Goal: Information Seeking & Learning: Learn about a topic

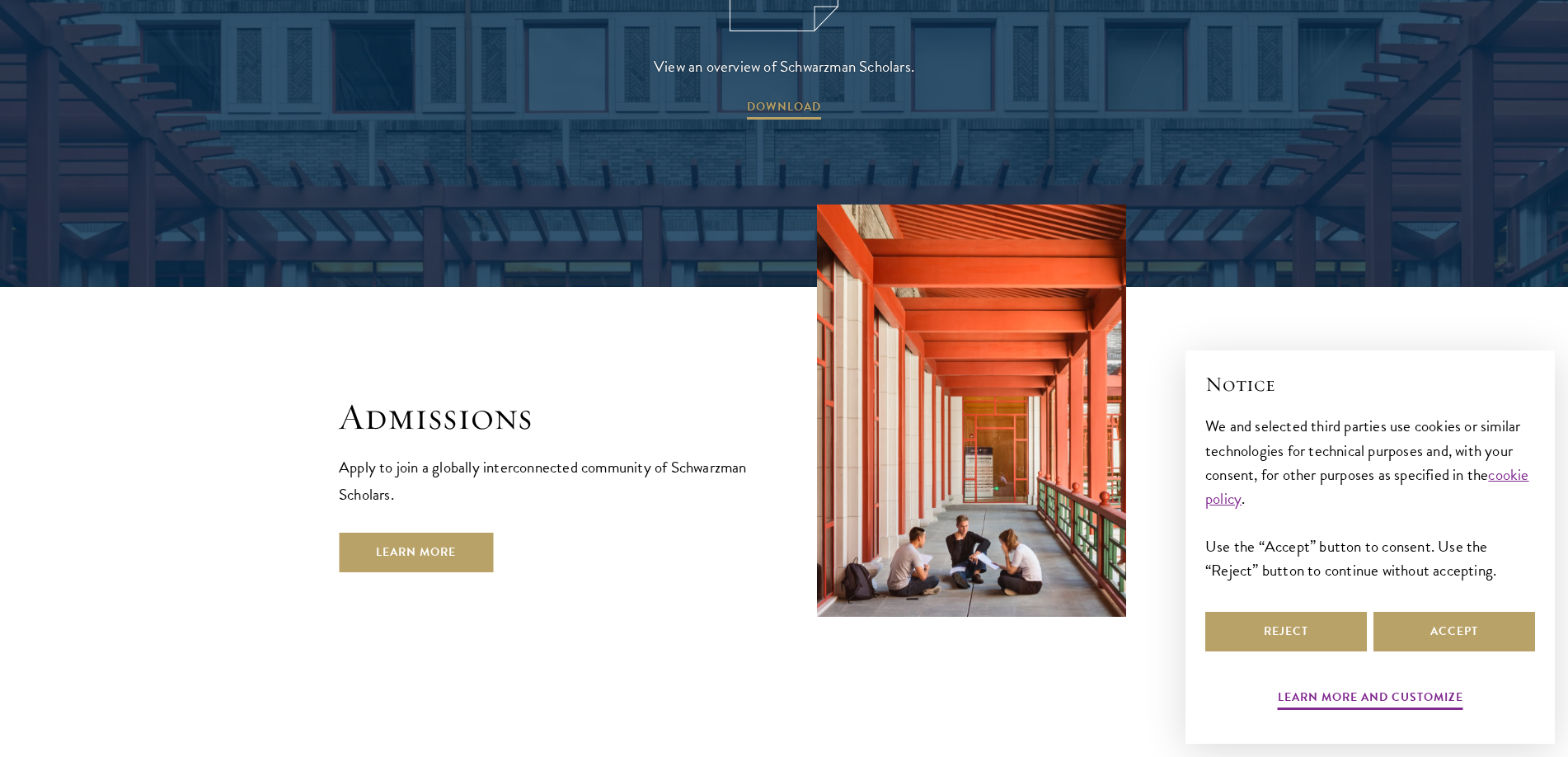
scroll to position [2639, 0]
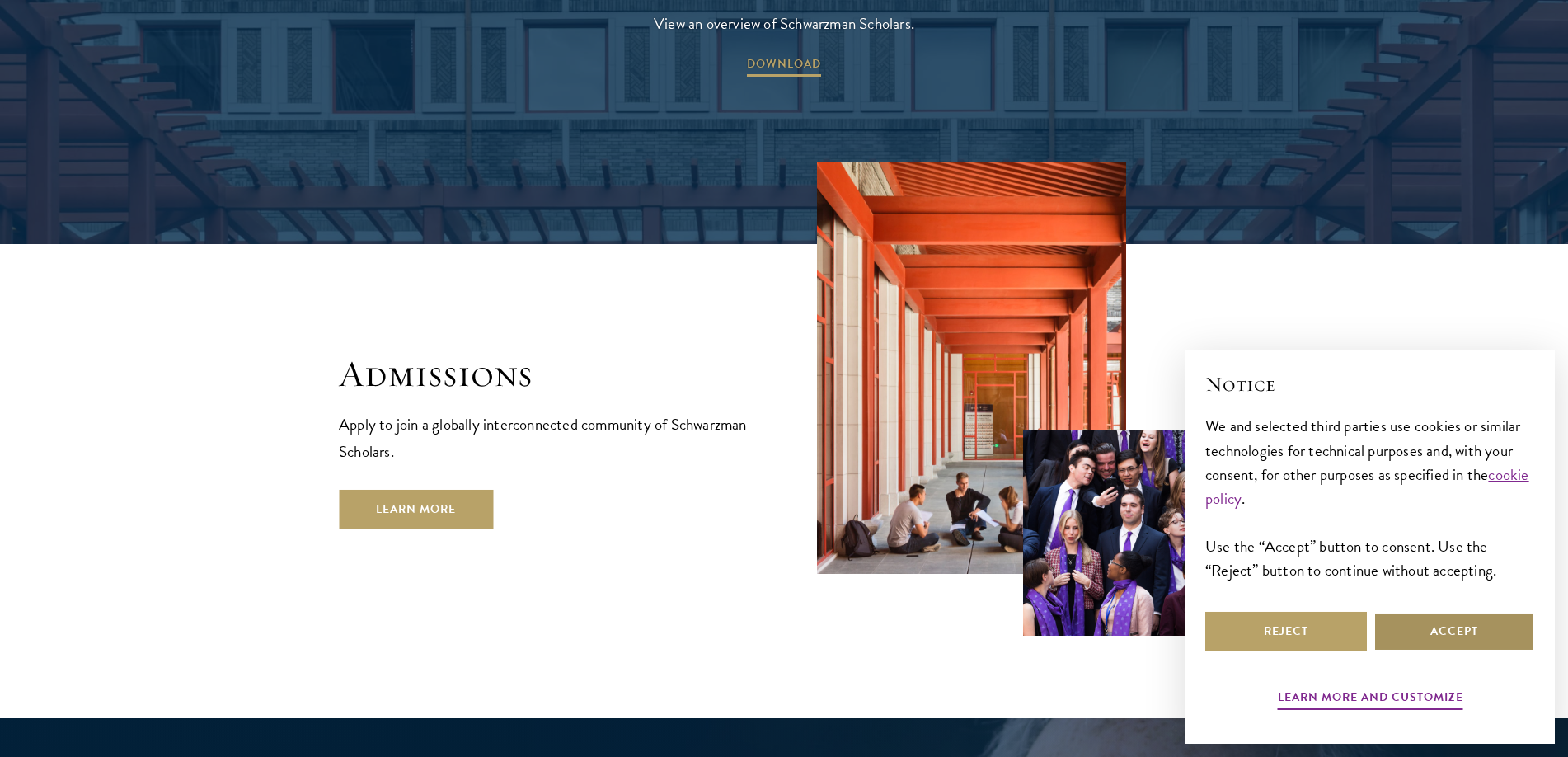
click at [1443, 632] on button "Accept" at bounding box center [1454, 632] width 162 height 40
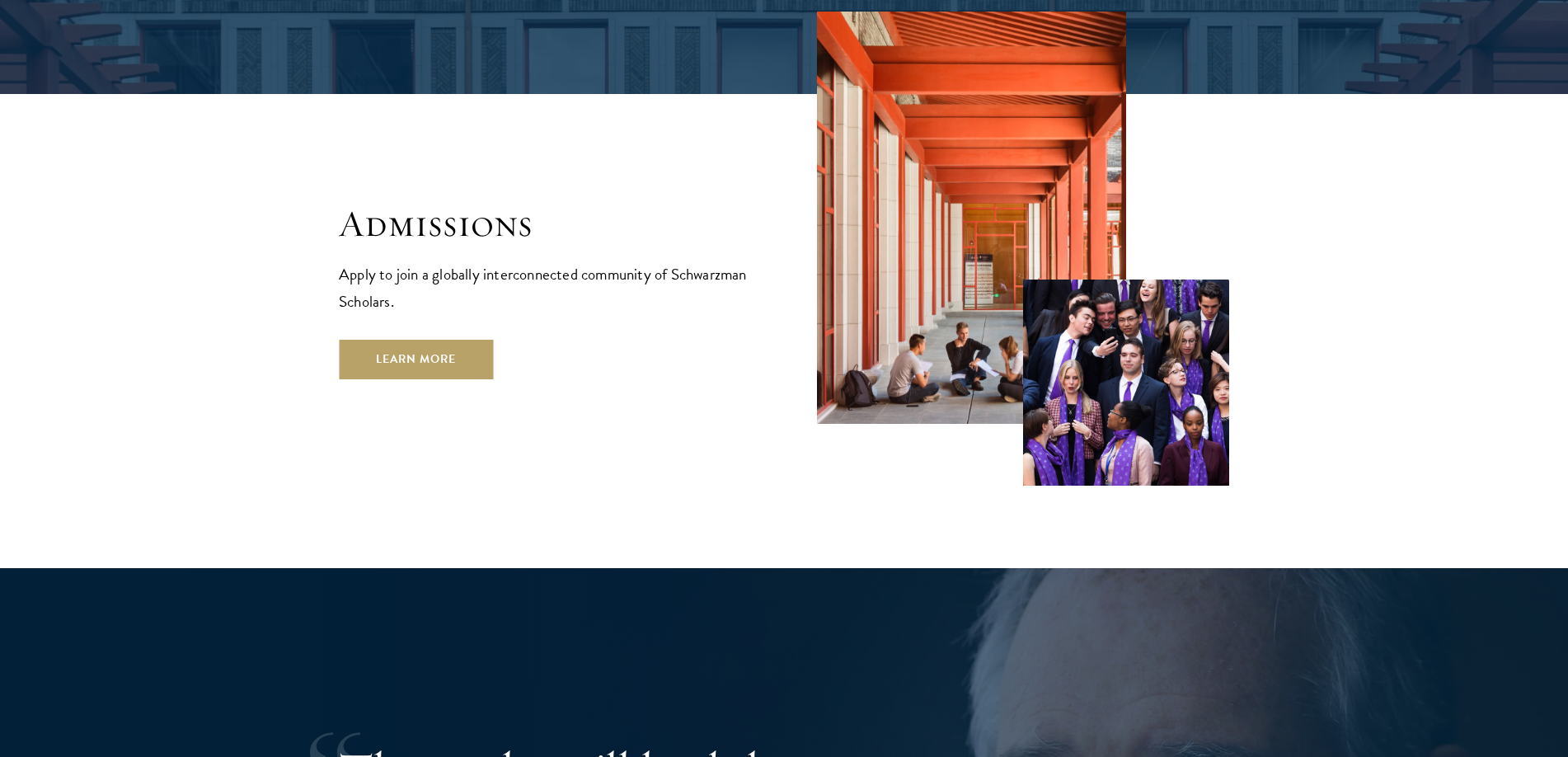
scroll to position [2804, 0]
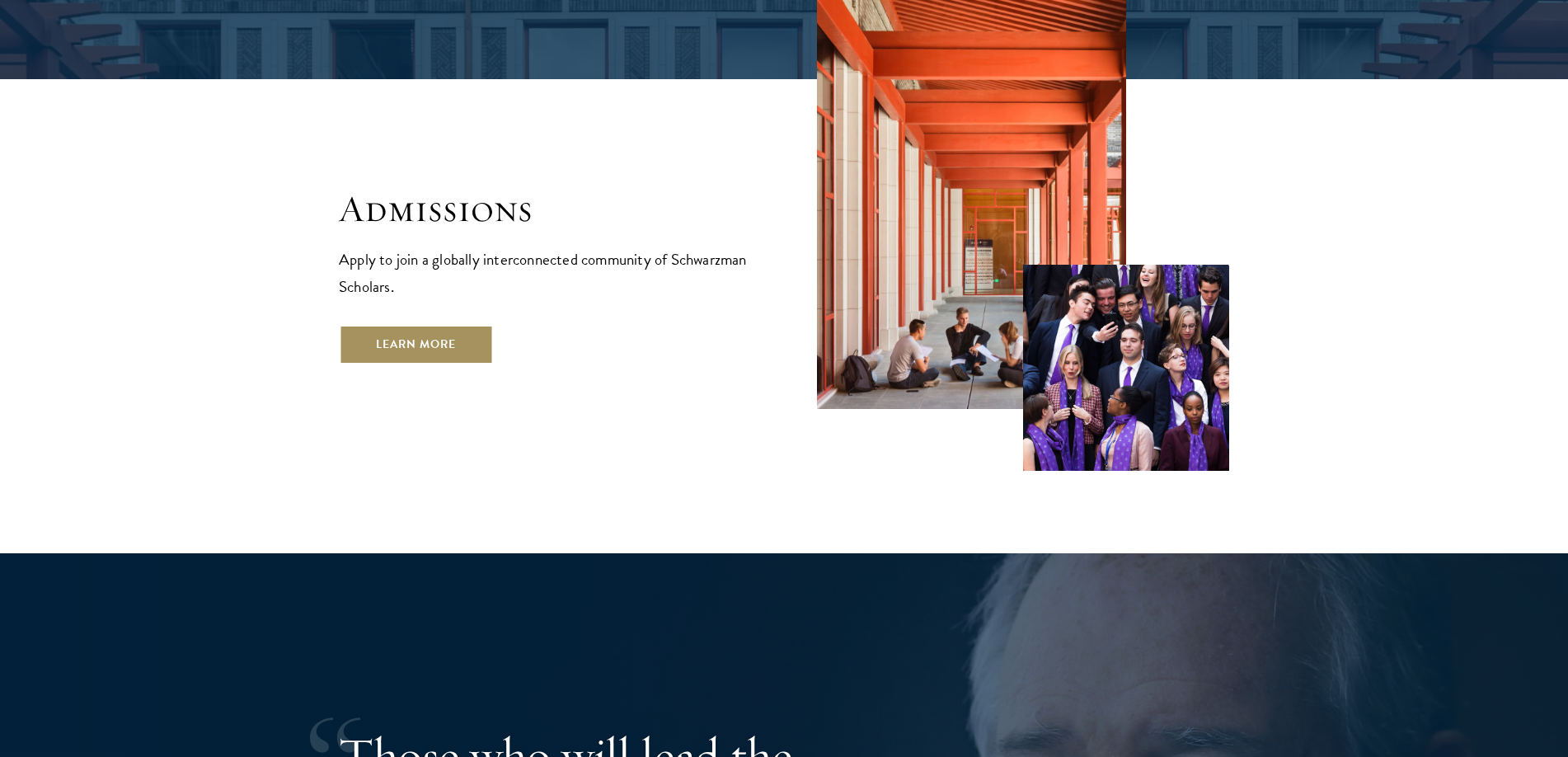
click at [381, 325] on link "Learn More" at bounding box center [416, 344] width 154 height 40
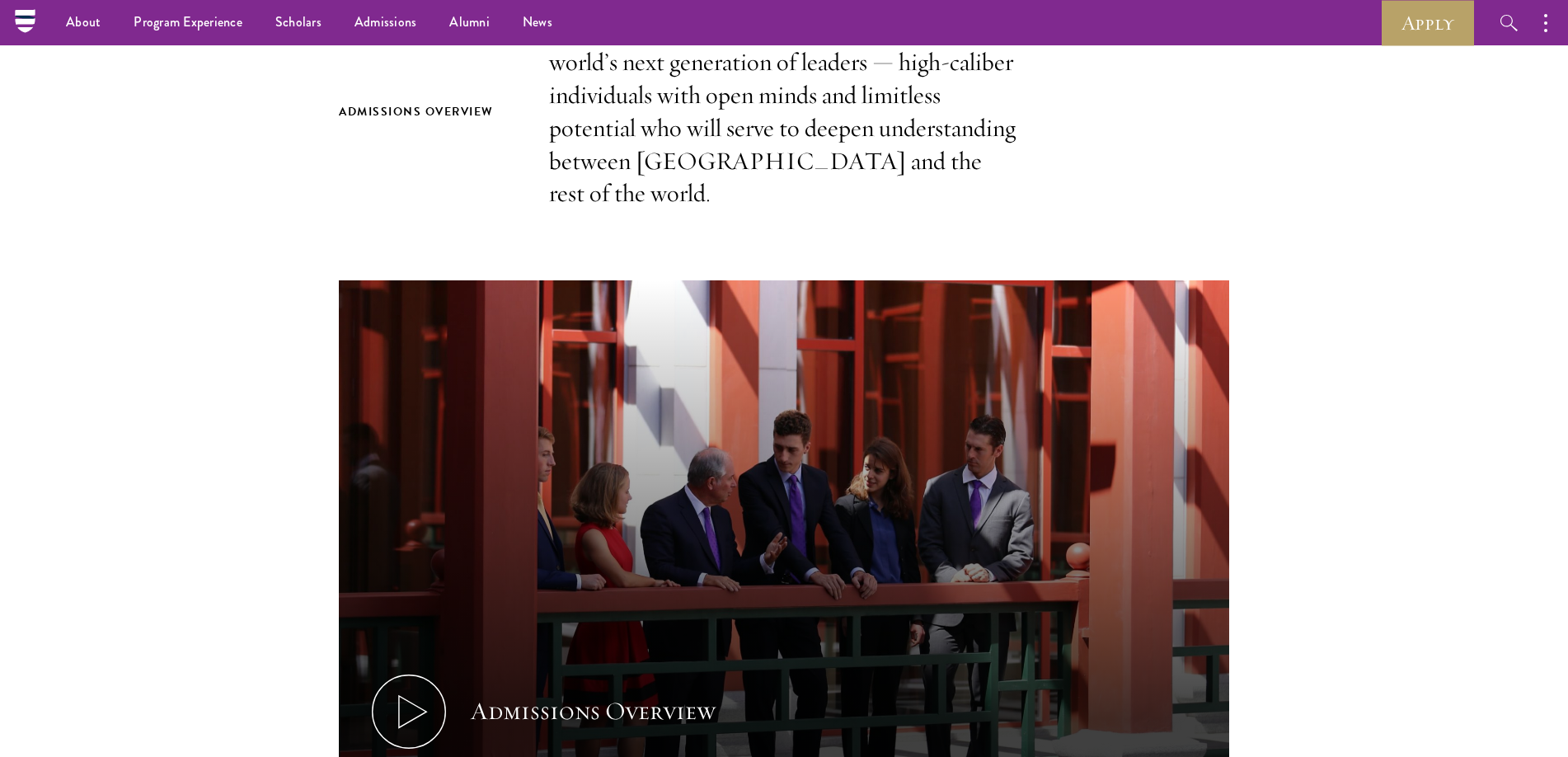
click at [1452, 748] on section "Admissions Overview Every year, a new class is selected to represent the world’…" at bounding box center [784, 500] width 1568 height 974
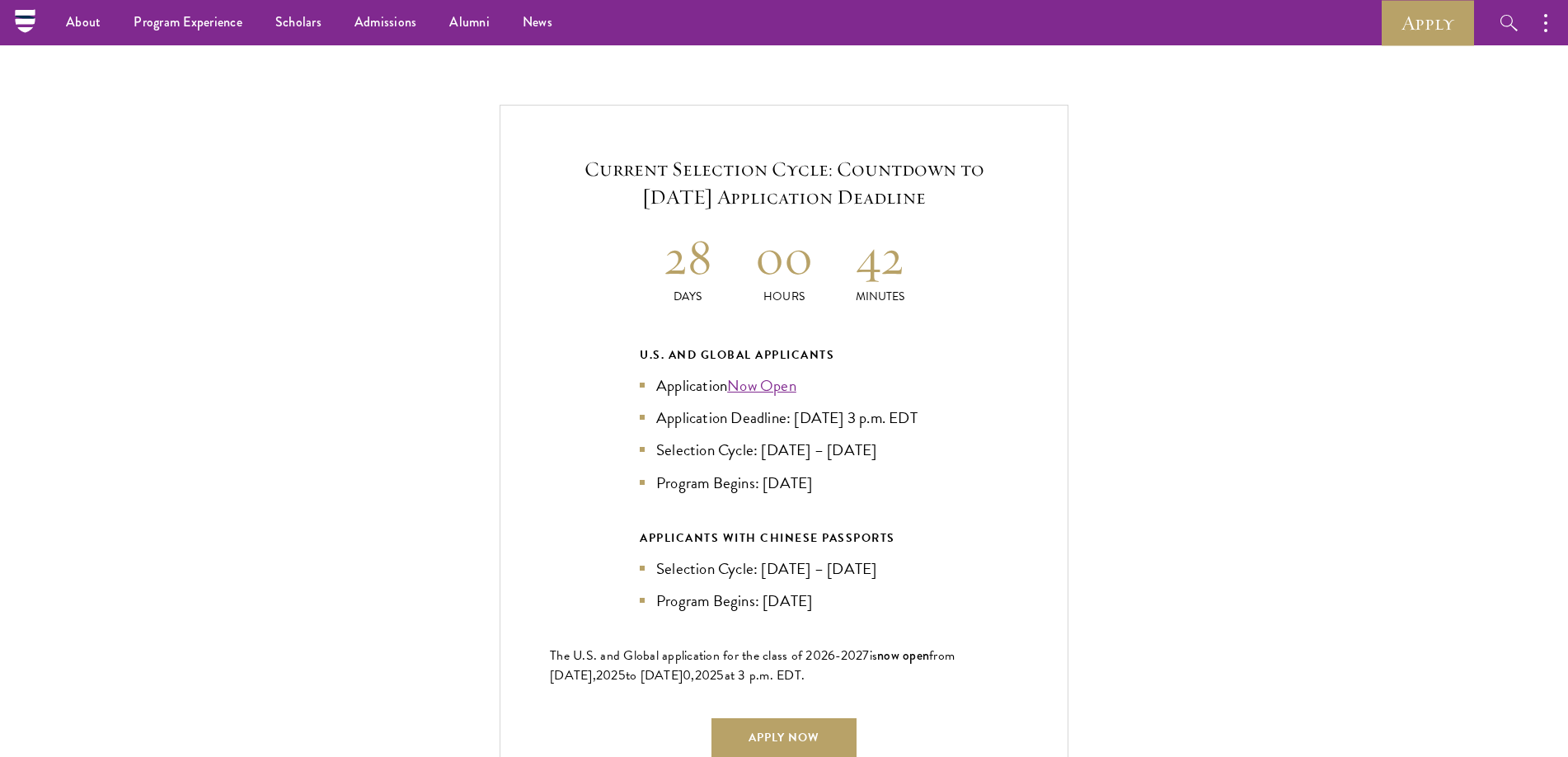
scroll to position [3462, 0]
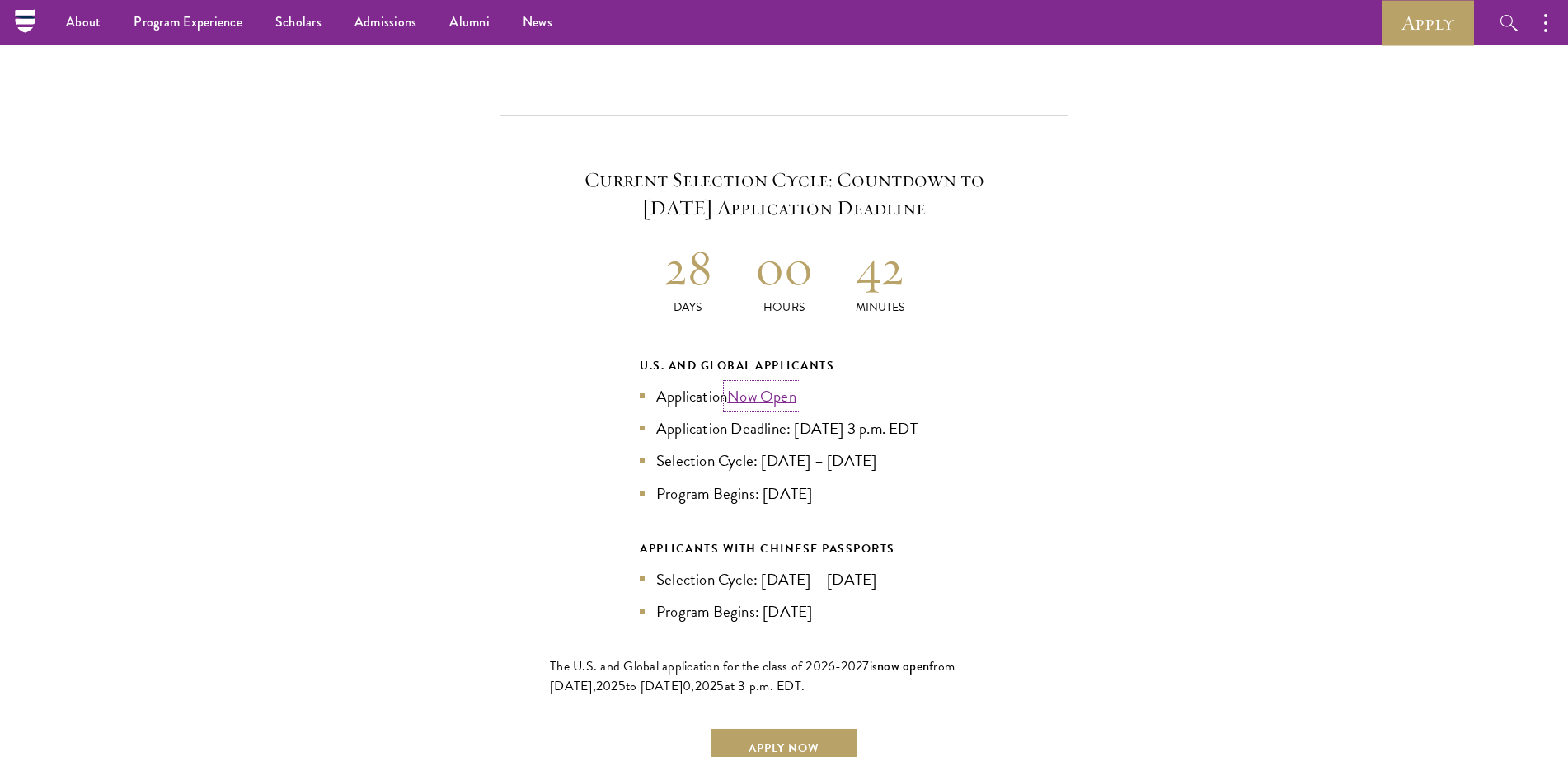
click at [776, 384] on link "Now Open" at bounding box center [762, 396] width 69 height 24
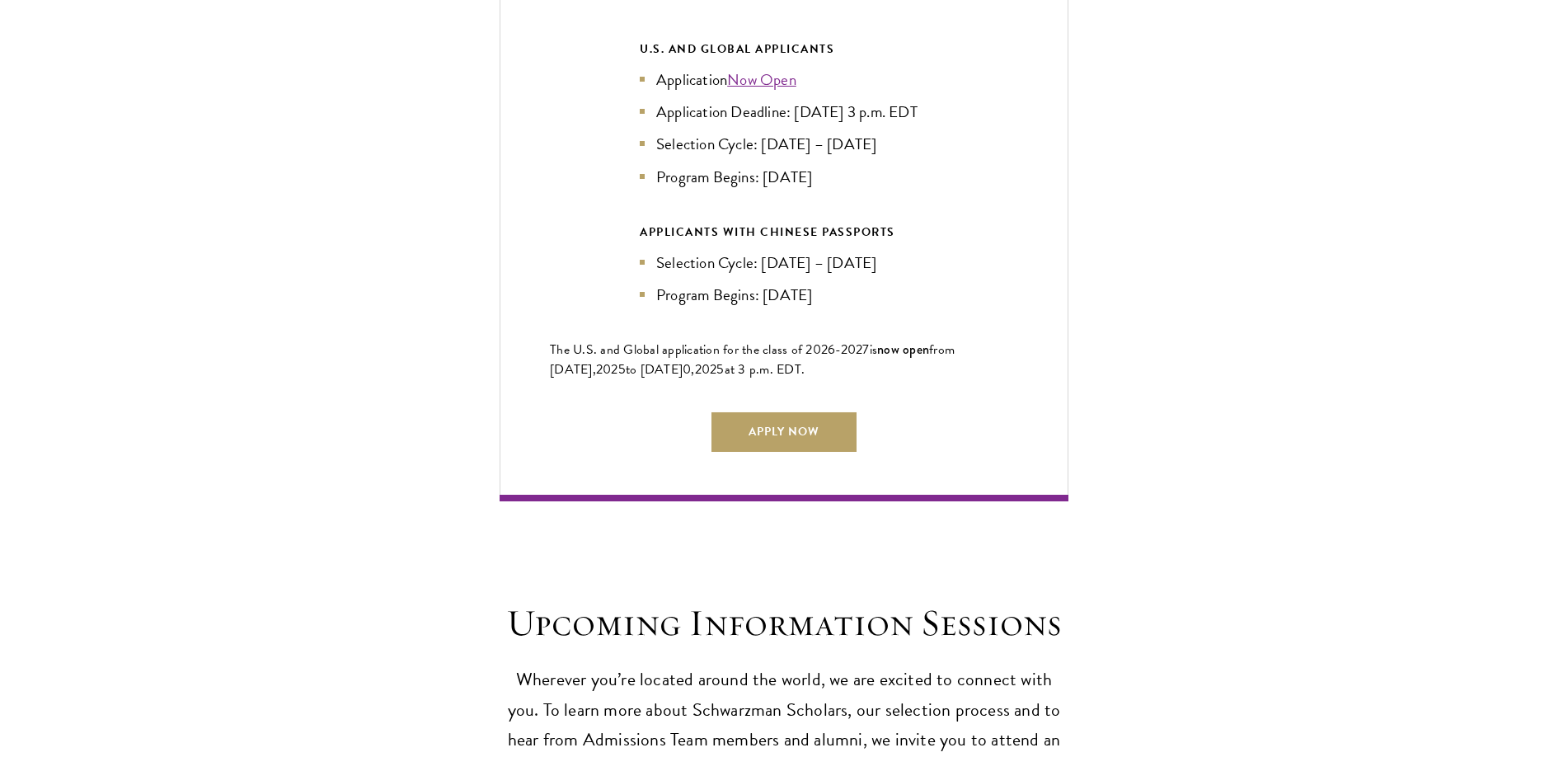
scroll to position [3793, 0]
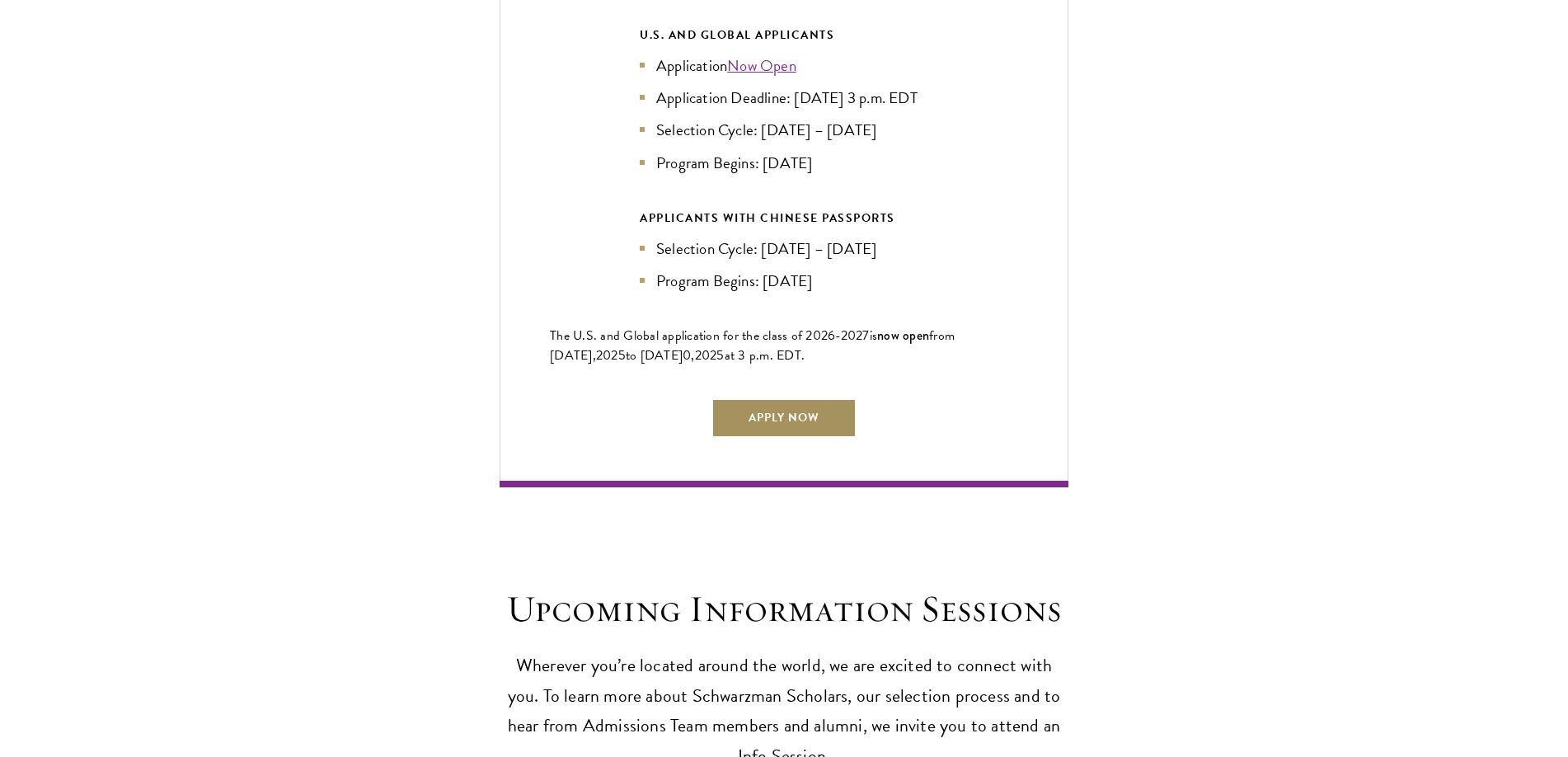
click at [761, 418] on link "Apply Now" at bounding box center [784, 418] width 145 height 40
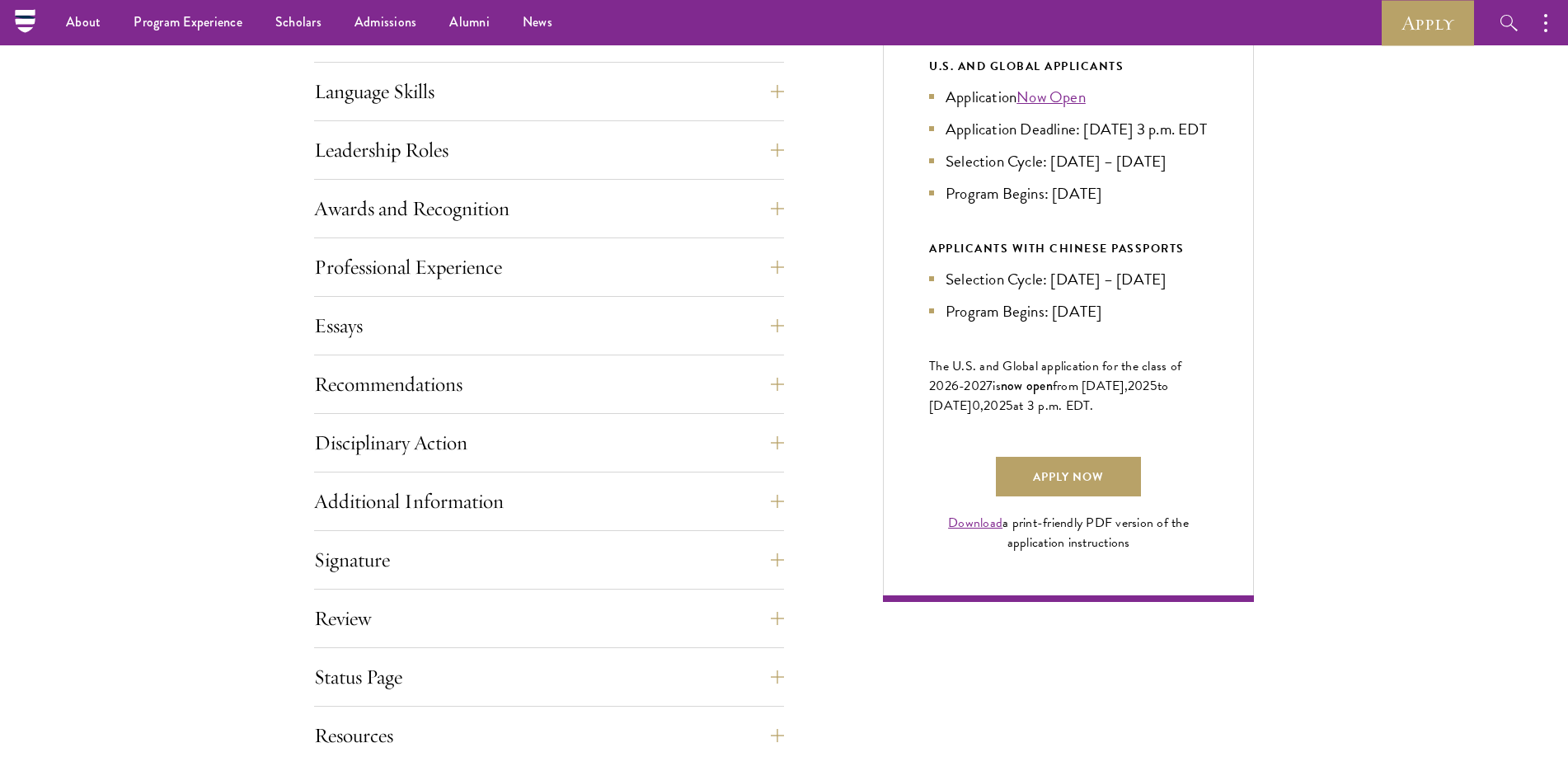
scroll to position [824, 0]
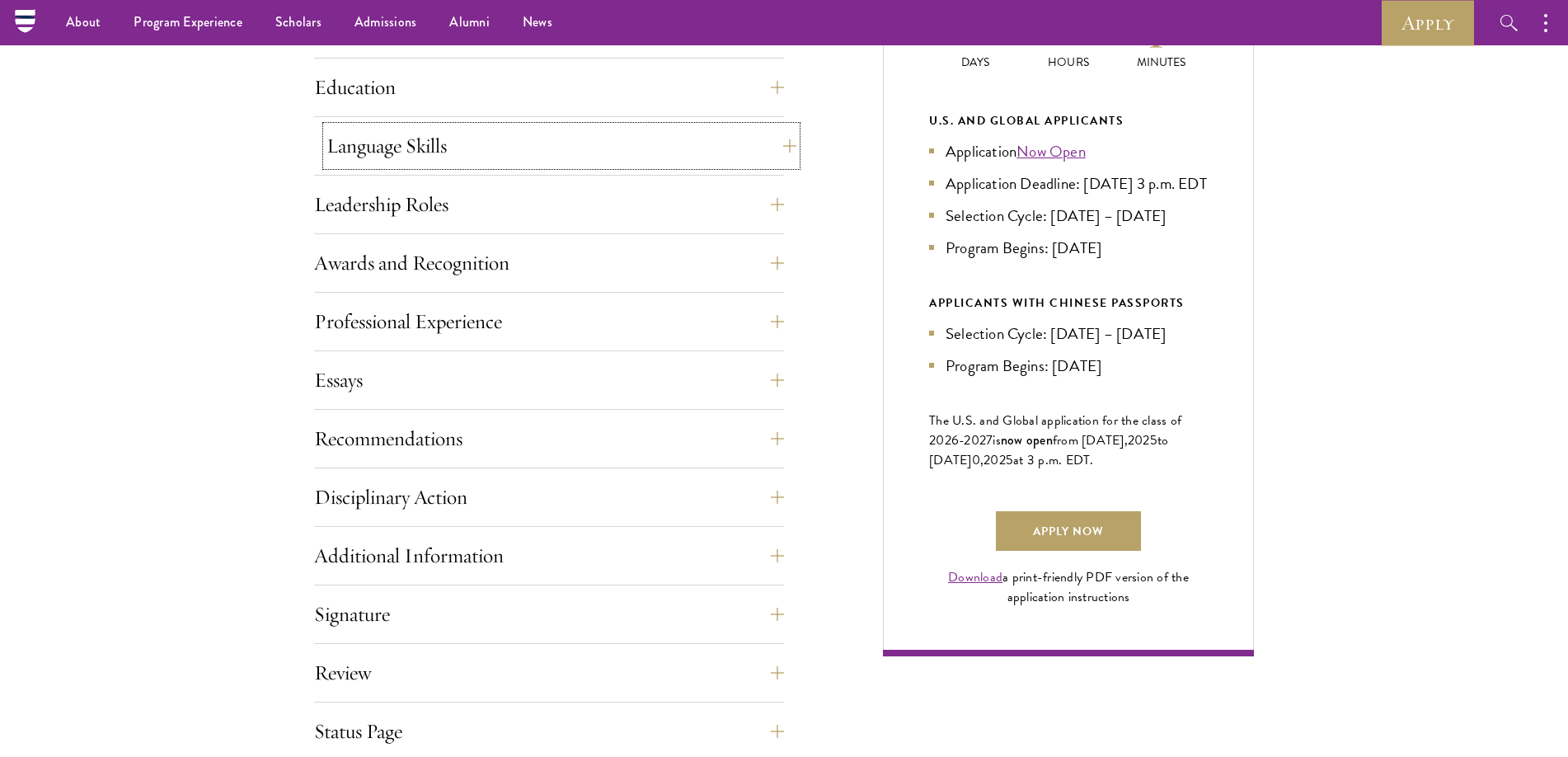
click at [778, 145] on button "Language Skills" at bounding box center [561, 146] width 470 height 40
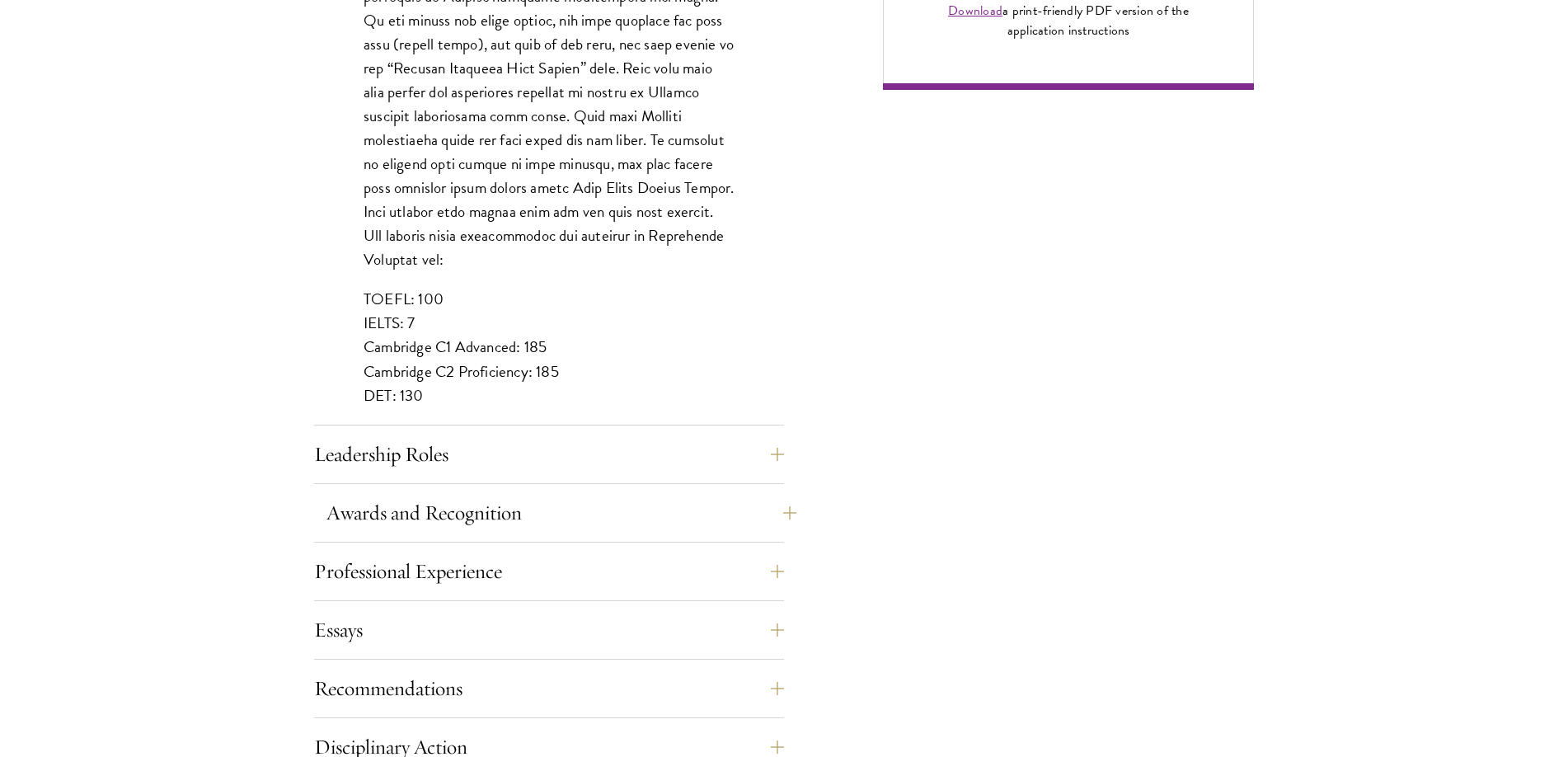
scroll to position [1402, 0]
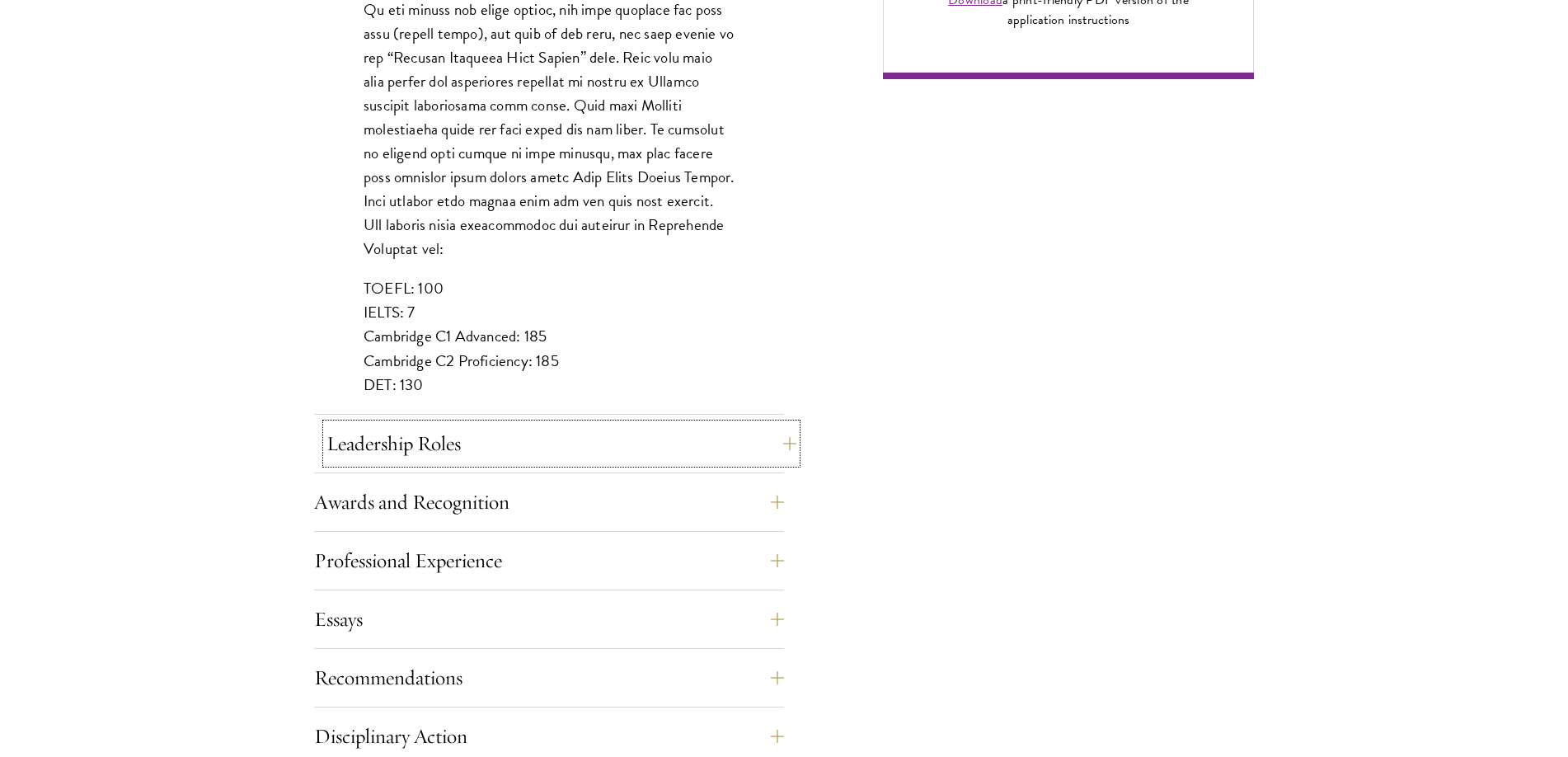
click at [781, 445] on button "Leadership Roles" at bounding box center [561, 443] width 470 height 40
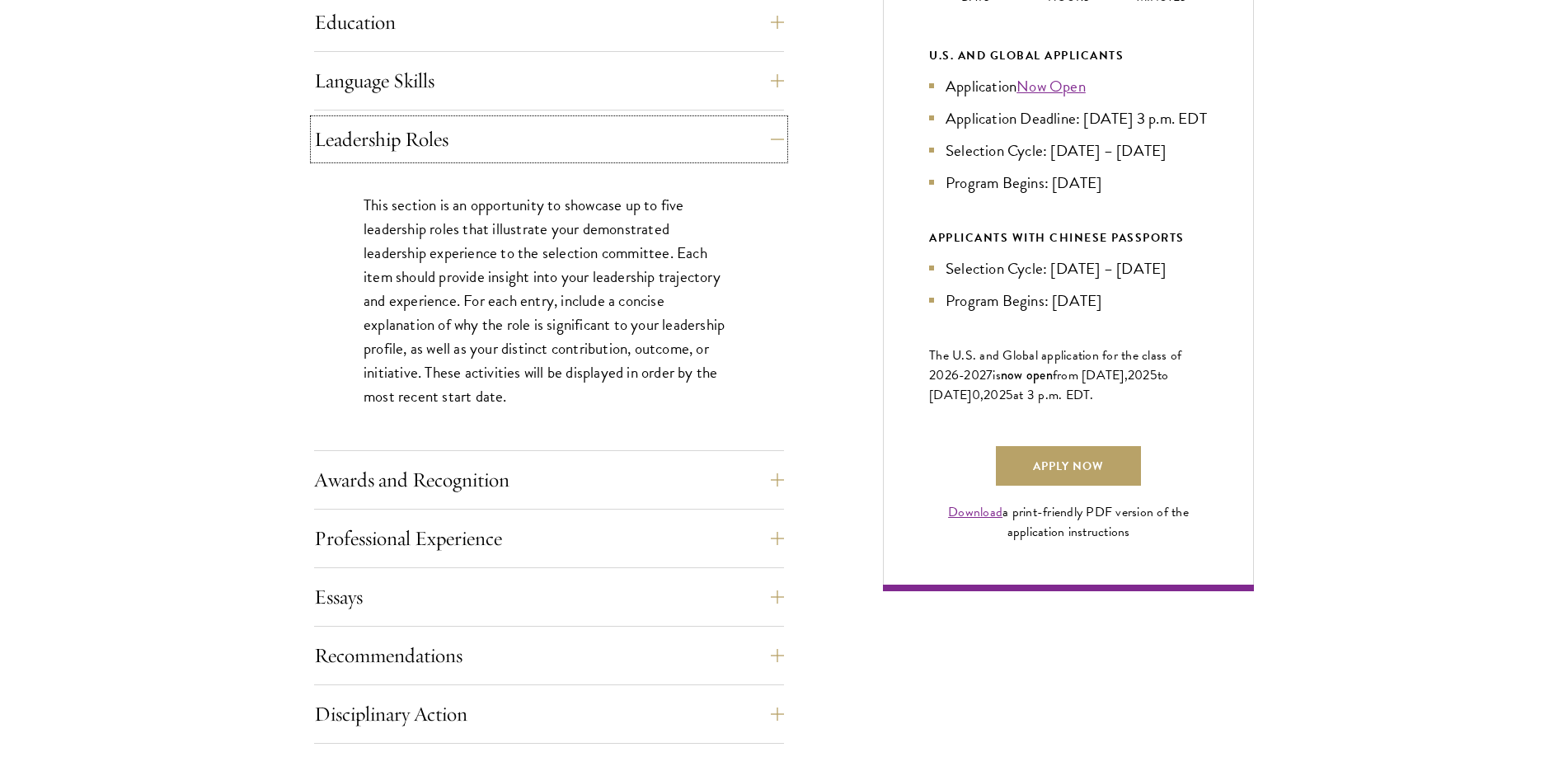
scroll to position [907, 0]
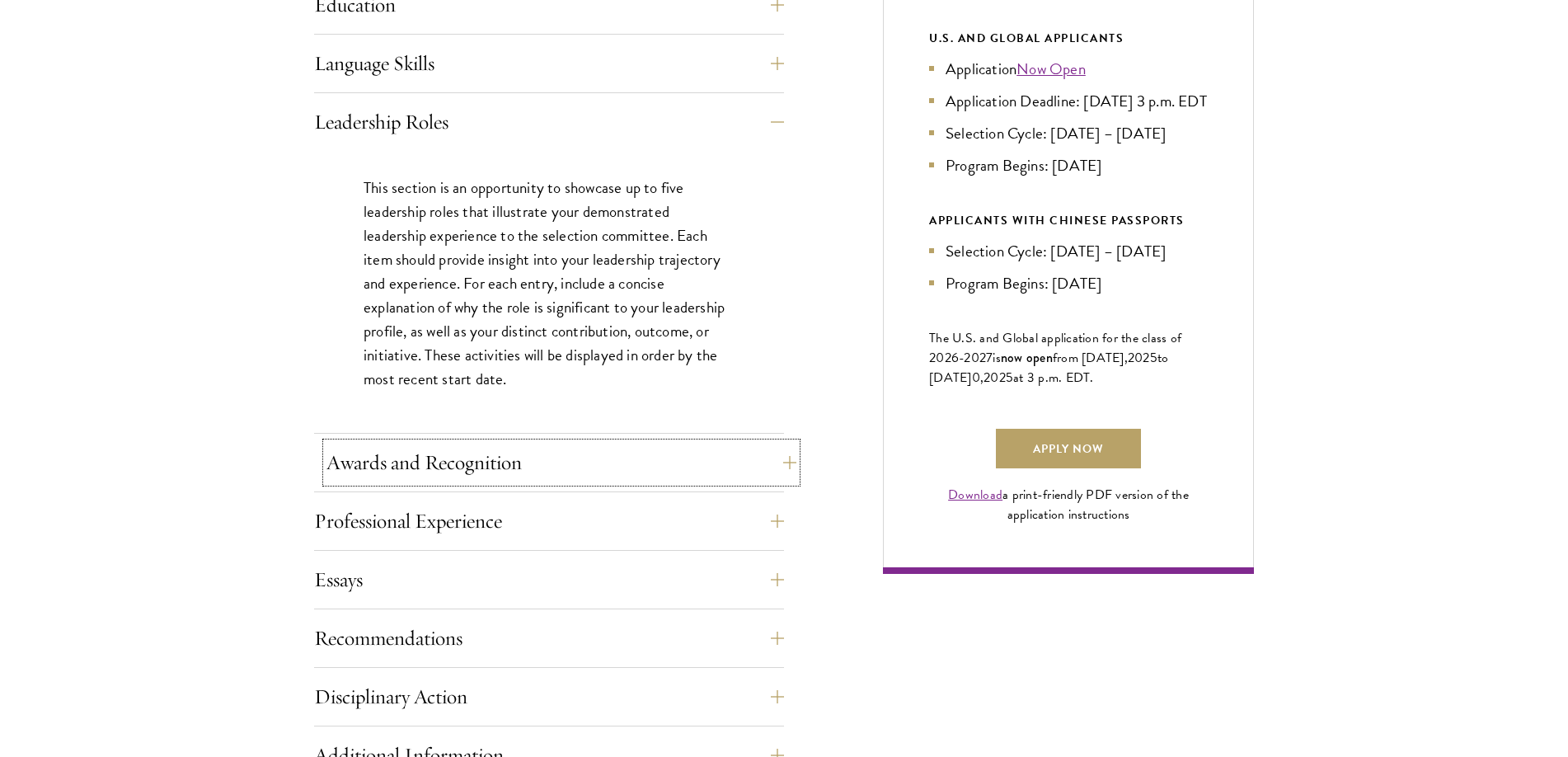
click at [774, 461] on button "Awards and Recognition" at bounding box center [561, 462] width 470 height 40
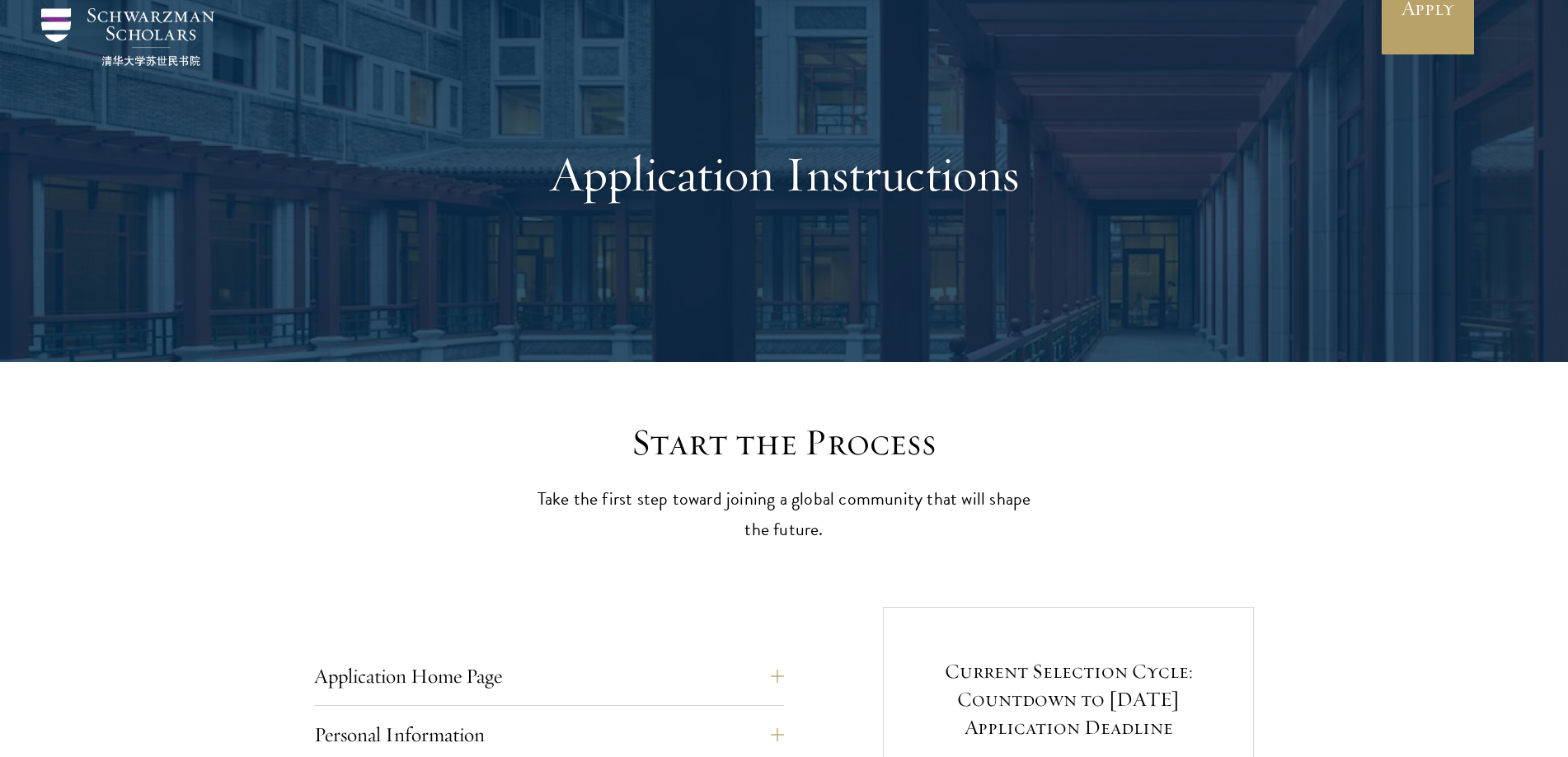
scroll to position [0, 0]
